Goal: Obtain resource: Obtain resource

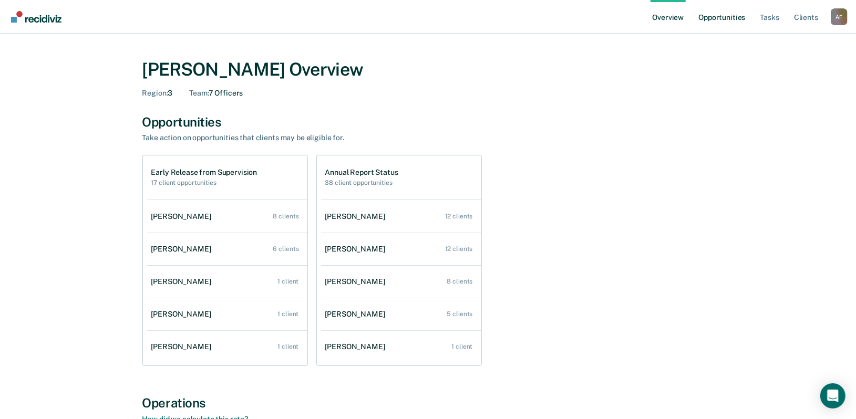
click at [727, 15] on link "Opportunities" at bounding box center [721, 17] width 51 height 34
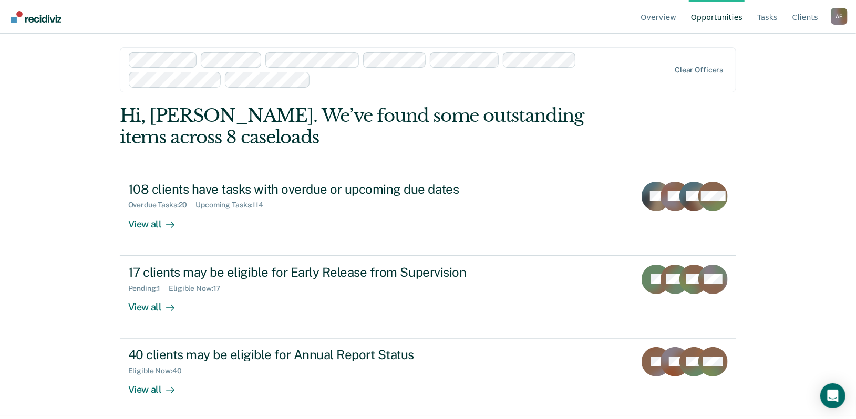
scroll to position [4, 0]
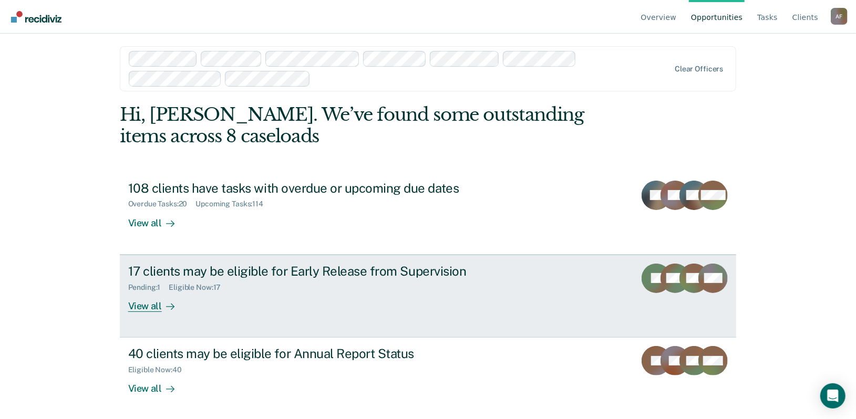
click at [454, 279] on div "Pending : 1 Eligible Now : 17" at bounding box center [312, 285] width 369 height 13
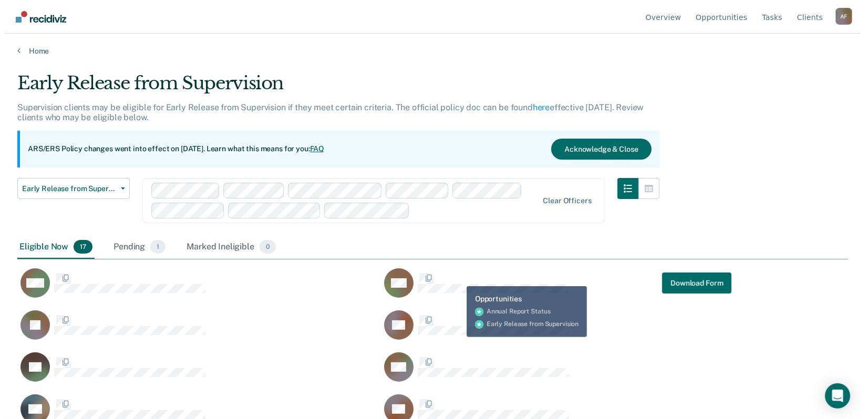
scroll to position [259, 822]
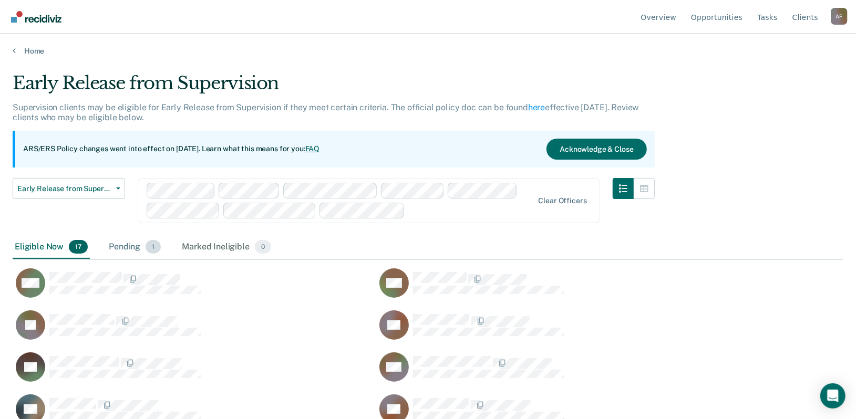
click at [144, 244] on div "Pending 1" at bounding box center [135, 247] width 56 height 23
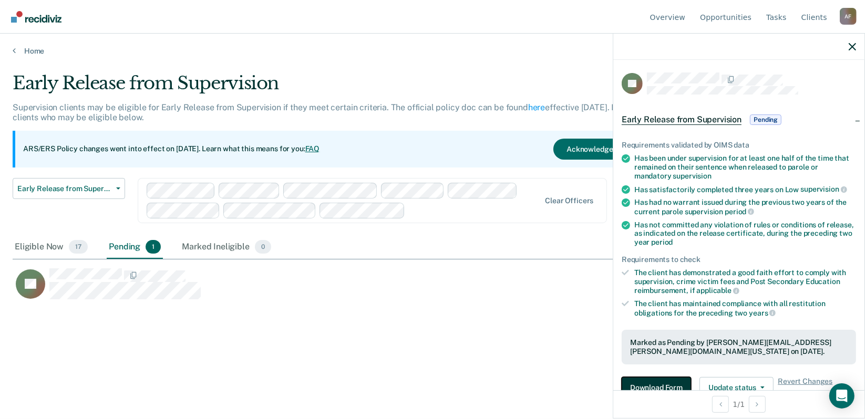
click at [645, 387] on button "Download Form" at bounding box center [656, 387] width 69 height 21
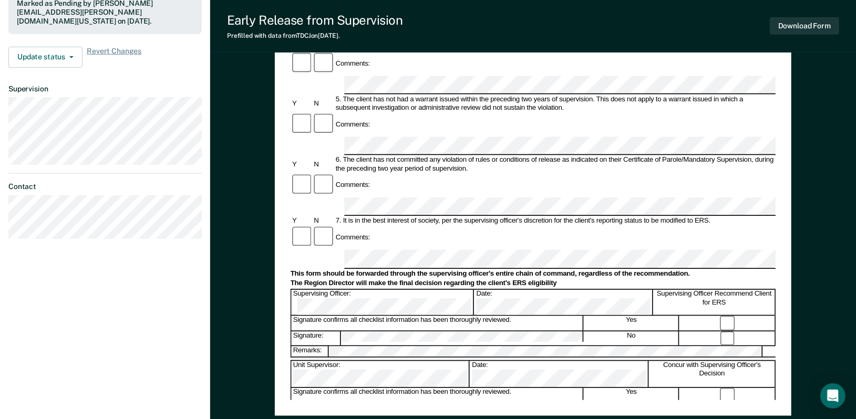
scroll to position [350, 0]
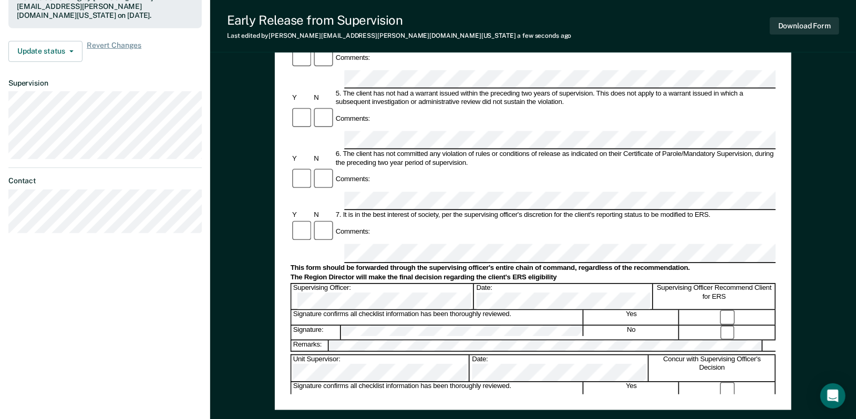
click at [270, 222] on div "Early Release from Supervision (ERS) Checklist, Recommendation, and Determinati…" at bounding box center [533, 103] width 646 height 777
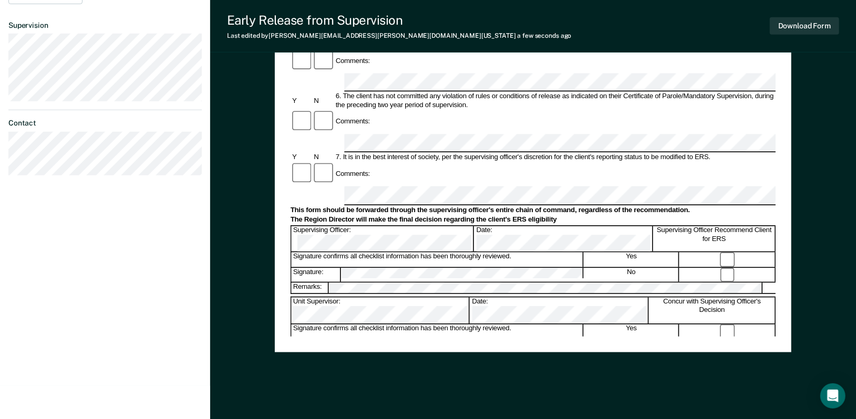
scroll to position [408, 0]
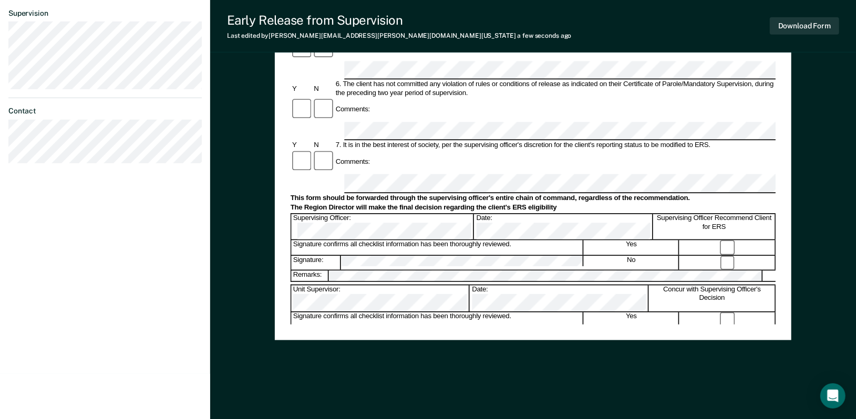
scroll to position [422, 0]
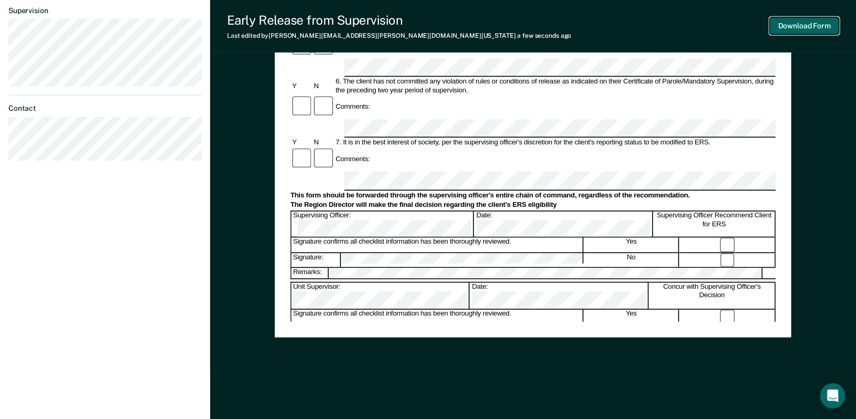
click at [800, 17] on button "Download Form" at bounding box center [804, 25] width 69 height 17
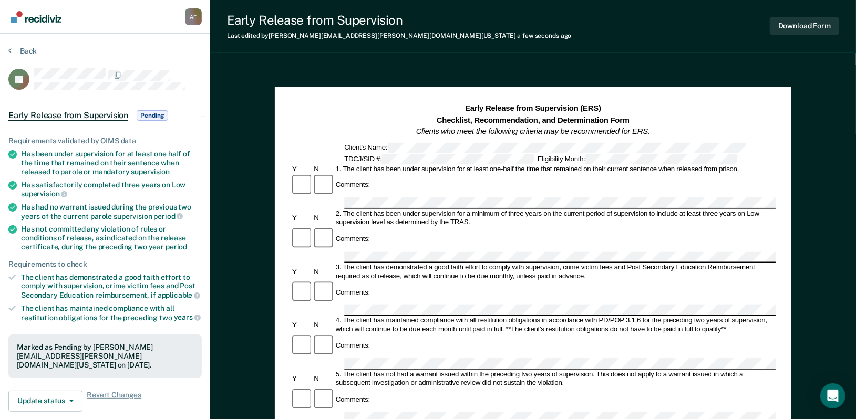
scroll to position [0, 0]
click at [22, 53] on button "Back" at bounding box center [22, 50] width 28 height 9
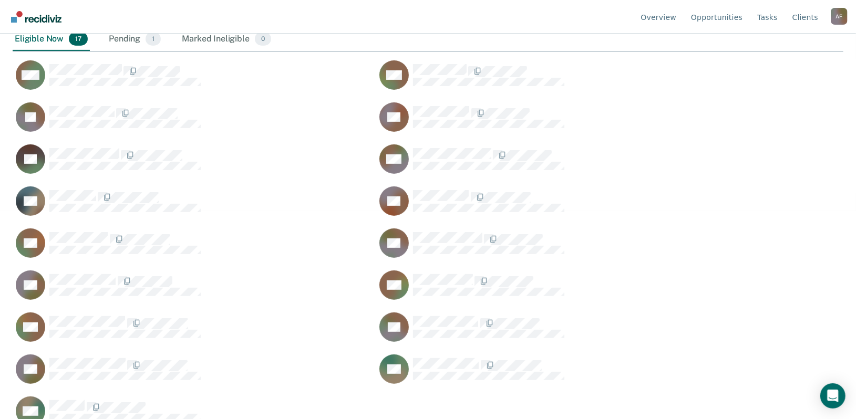
scroll to position [226, 0]
